Goal: Transaction & Acquisition: Purchase product/service

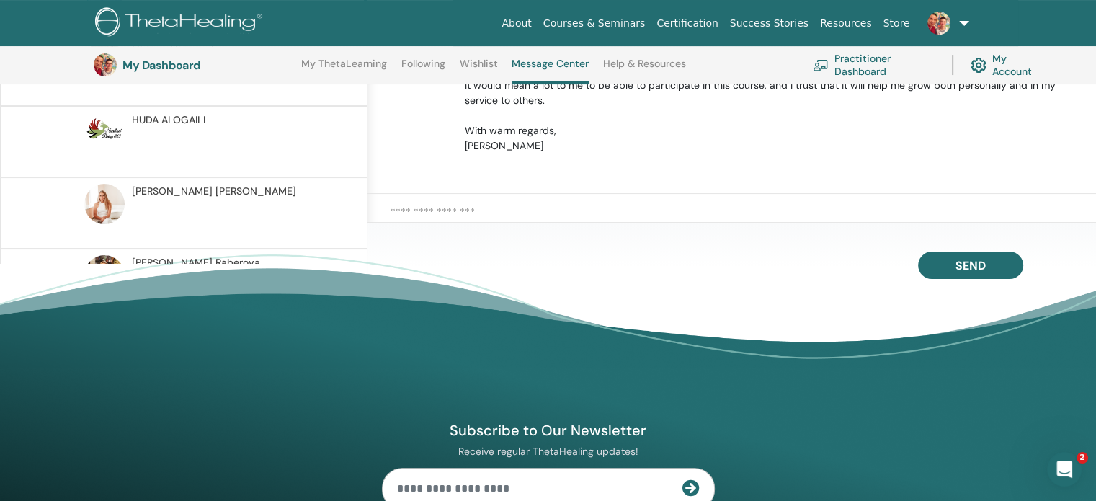
scroll to position [110, 0]
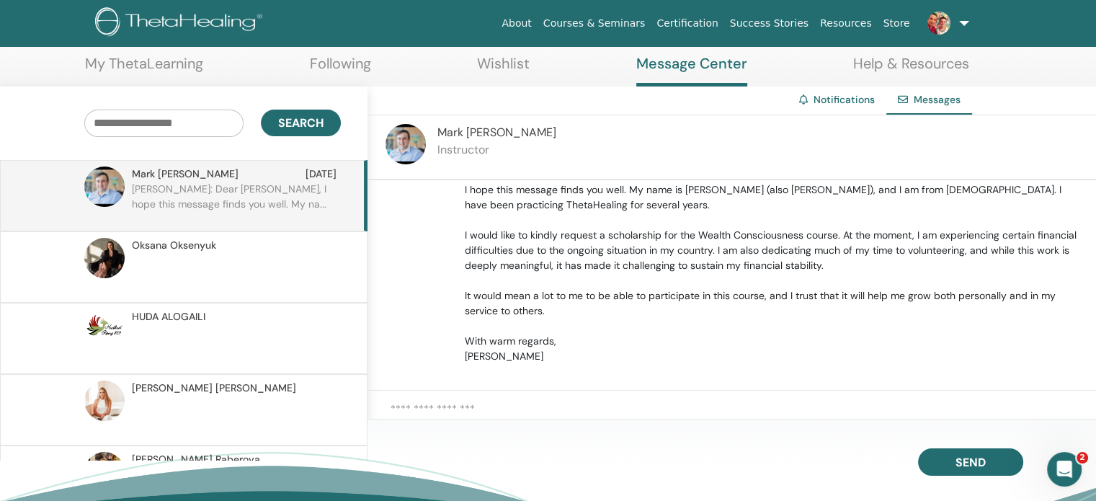
scroll to position [71, 0]
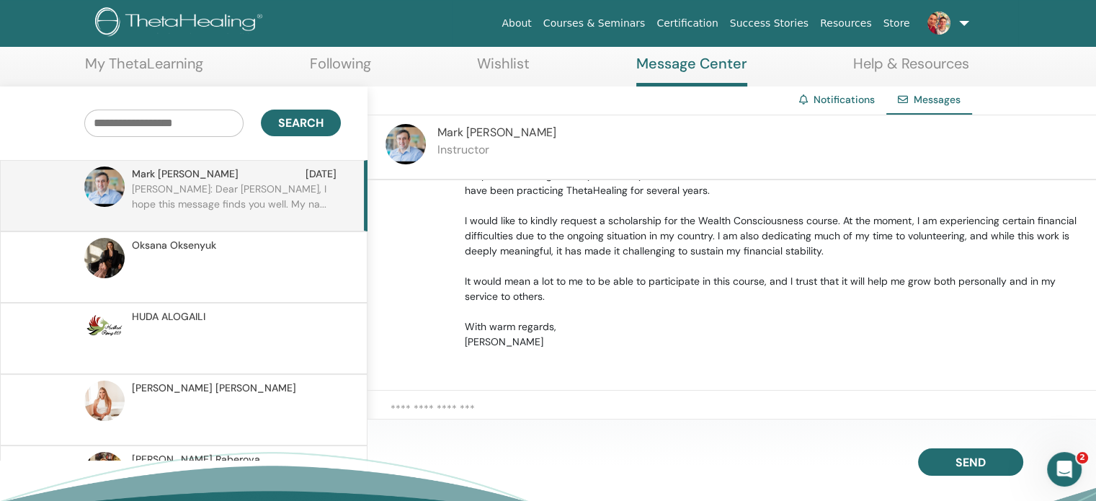
click at [894, 19] on link "Store" at bounding box center [897, 23] width 38 height 27
